Goal: Use online tool/utility: Utilize a website feature to perform a specific function

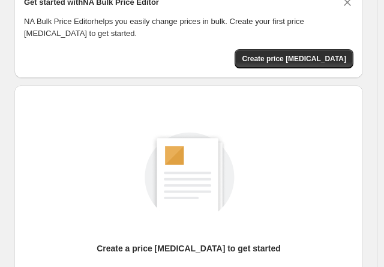
scroll to position [120, 0]
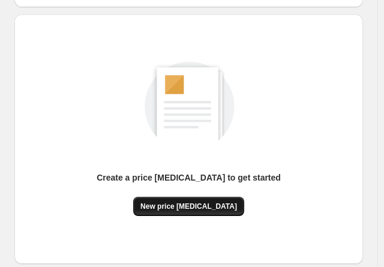
click at [180, 203] on span "New price [MEDICAL_DATA]" at bounding box center [188, 206] width 96 height 10
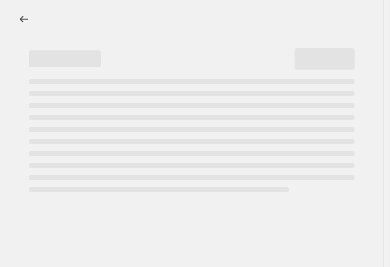
select select "percentage"
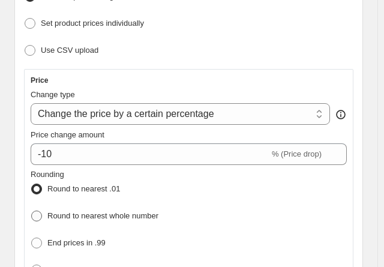
scroll to position [240, 0]
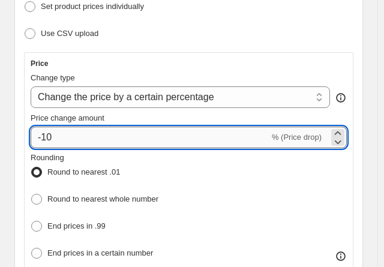
click at [100, 141] on input "-10" at bounding box center [150, 137] width 239 height 22
type input "-1"
type input "0"
click at [40, 138] on input "0" at bounding box center [171, 137] width 281 height 22
click at [61, 138] on input "Price change amount" at bounding box center [171, 137] width 281 height 22
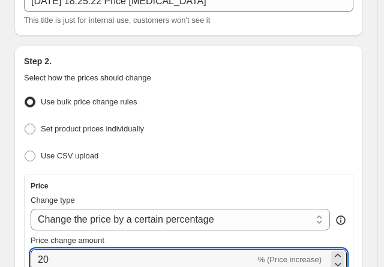
scroll to position [120, 0]
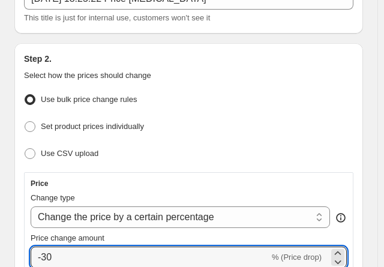
type input "-30"
click at [239, 70] on p "Select how the prices should change" at bounding box center [188, 76] width 329 height 12
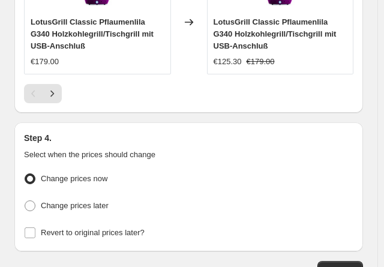
scroll to position [1663, 0]
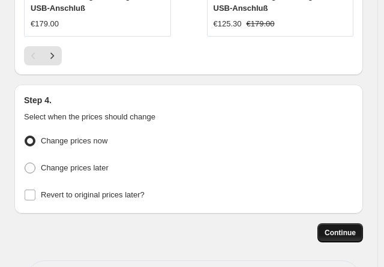
click at [345, 228] on span "Continue" at bounding box center [339, 233] width 31 height 10
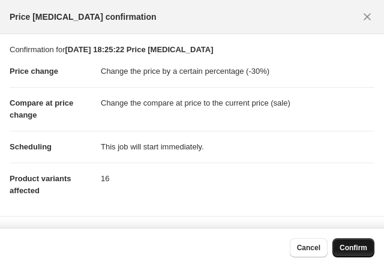
click at [363, 240] on button "Confirm" at bounding box center [353, 247] width 42 height 19
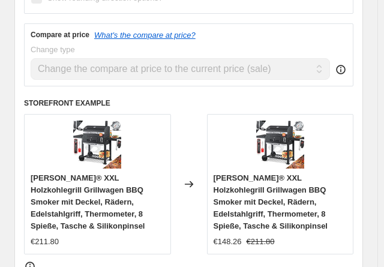
scroll to position [615, 0]
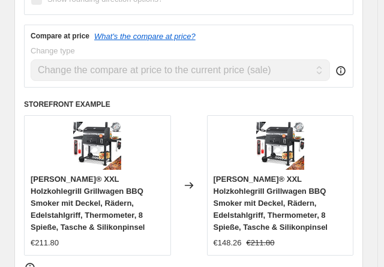
select select "percentage"
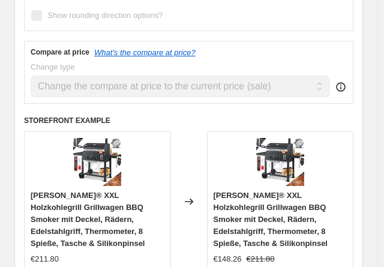
scroll to position [0, 0]
